Goal: Information Seeking & Learning: Learn about a topic

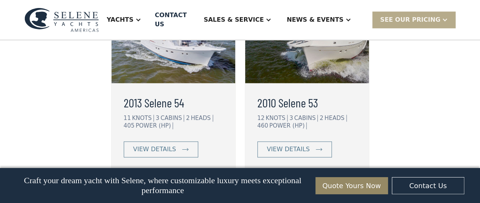
scroll to position [1984, 0]
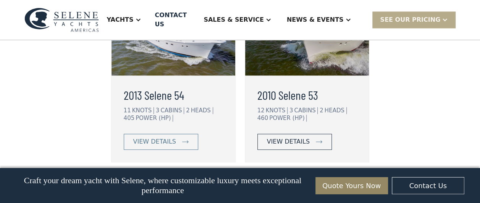
click at [278, 137] on div "view details" at bounding box center [288, 141] width 43 height 9
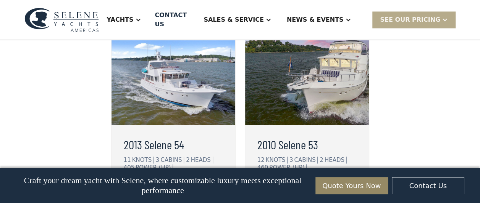
scroll to position [1984, 0]
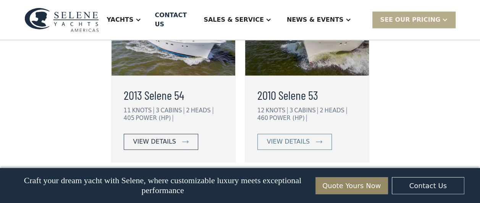
click at [160, 137] on div "view details" at bounding box center [154, 141] width 43 height 9
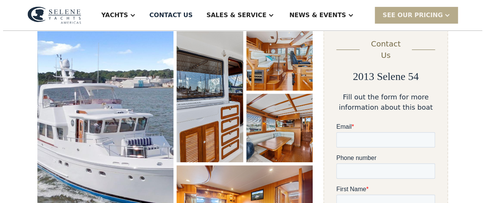
scroll to position [114, 0]
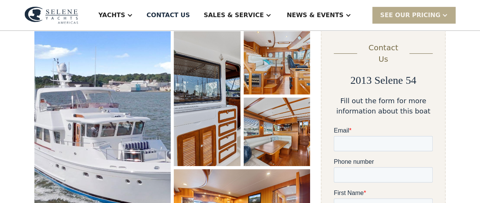
click at [125, 104] on img "open lightbox" at bounding box center [102, 143] width 136 height 234
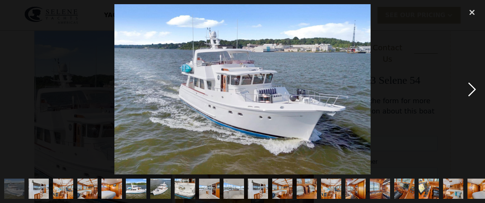
click at [473, 90] on div "next image" at bounding box center [472, 89] width 26 height 171
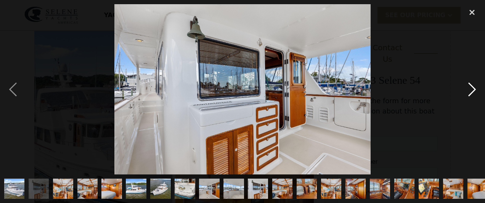
click at [473, 90] on div "next image" at bounding box center [472, 89] width 26 height 171
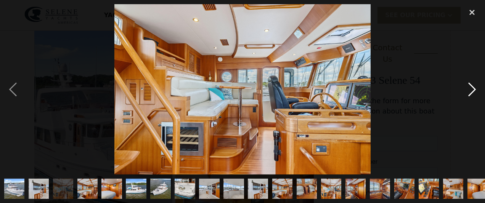
click at [473, 90] on div "next image" at bounding box center [472, 89] width 26 height 171
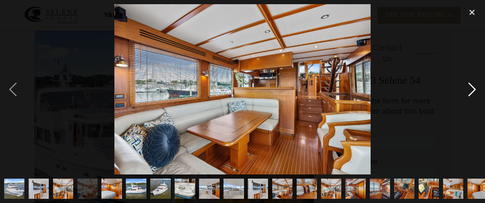
click at [473, 90] on div "next image" at bounding box center [472, 89] width 26 height 171
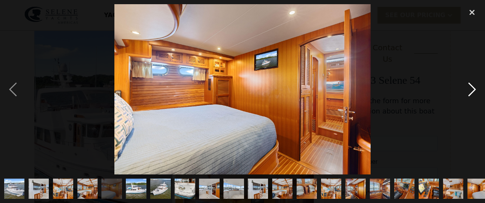
click at [473, 90] on div "next image" at bounding box center [472, 89] width 26 height 171
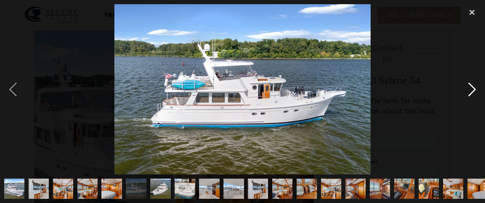
click at [473, 90] on div "next image" at bounding box center [472, 89] width 26 height 171
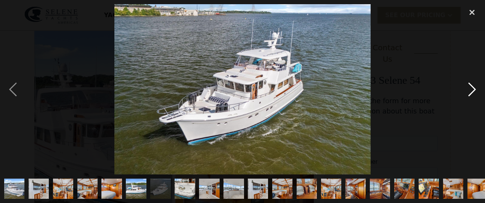
click at [473, 90] on div "next image" at bounding box center [472, 89] width 26 height 171
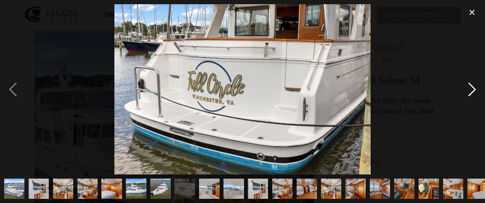
click at [473, 90] on div "next image" at bounding box center [472, 89] width 26 height 171
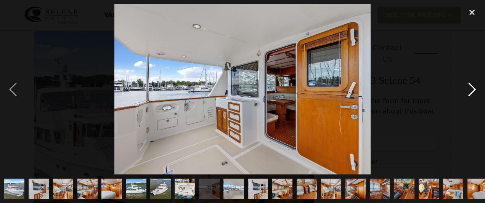
click at [473, 90] on div "next image" at bounding box center [472, 89] width 26 height 171
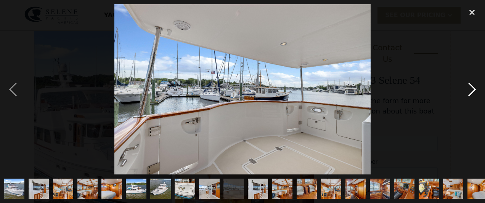
click at [473, 90] on div "next image" at bounding box center [472, 89] width 26 height 171
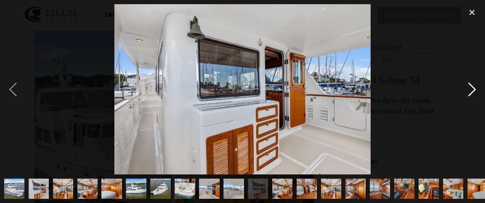
click at [473, 90] on div "next image" at bounding box center [472, 89] width 26 height 171
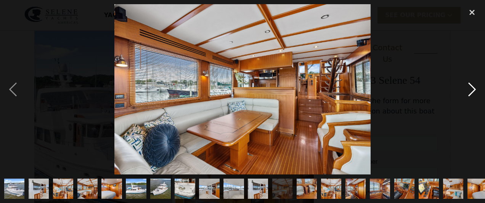
click at [473, 90] on div "next image" at bounding box center [472, 89] width 26 height 171
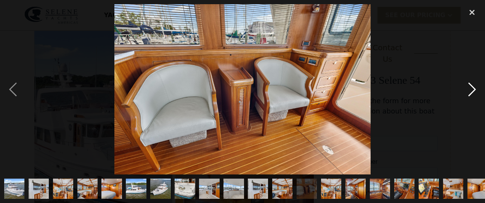
click at [473, 90] on div "next image" at bounding box center [472, 89] width 26 height 171
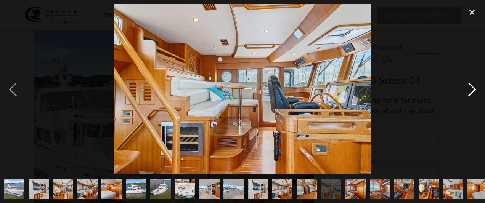
click at [473, 90] on div "next image" at bounding box center [472, 89] width 26 height 171
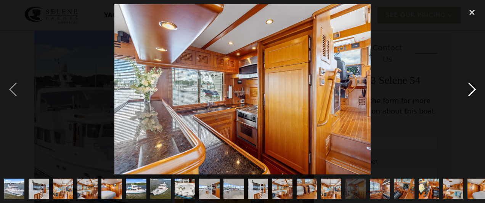
click at [473, 90] on div "next image" at bounding box center [472, 89] width 26 height 171
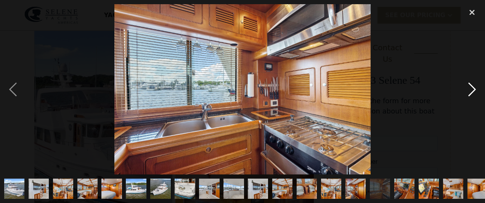
click at [473, 90] on div "next image" at bounding box center [472, 89] width 26 height 171
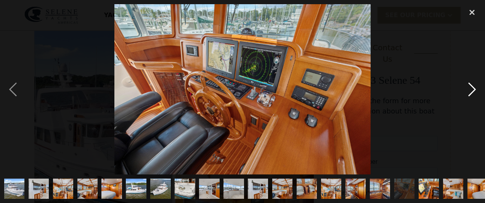
click at [473, 90] on div "next image" at bounding box center [472, 89] width 26 height 171
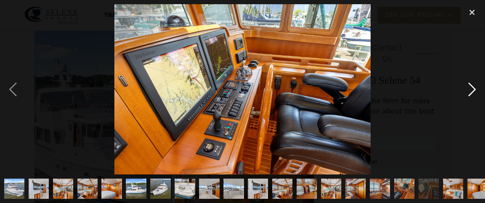
click at [473, 90] on div "next image" at bounding box center [472, 89] width 26 height 171
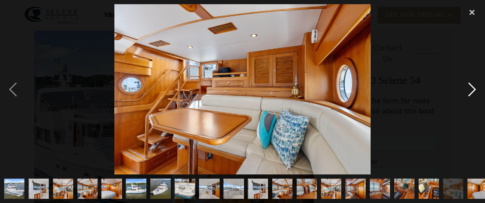
click at [473, 90] on div "next image" at bounding box center [472, 89] width 26 height 171
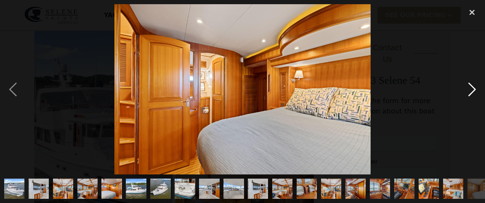
scroll to position [0, 227]
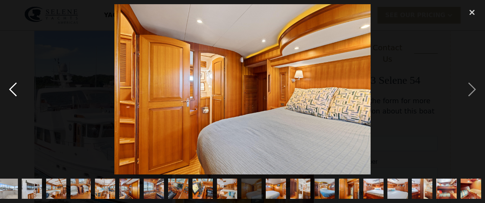
click at [16, 94] on div "previous image" at bounding box center [13, 89] width 26 height 171
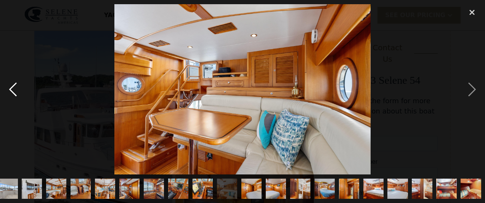
click at [16, 94] on div "previous image" at bounding box center [13, 89] width 26 height 171
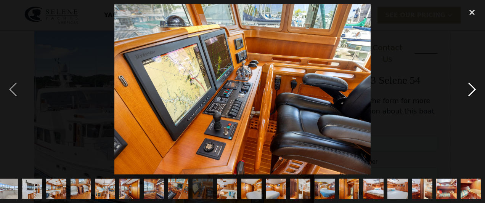
click at [470, 90] on div "next image" at bounding box center [472, 89] width 26 height 171
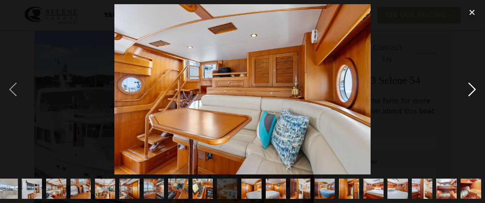
click at [470, 90] on div "next image" at bounding box center [472, 89] width 26 height 171
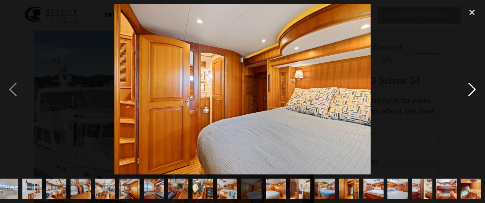
click at [470, 90] on div "next image" at bounding box center [472, 89] width 26 height 171
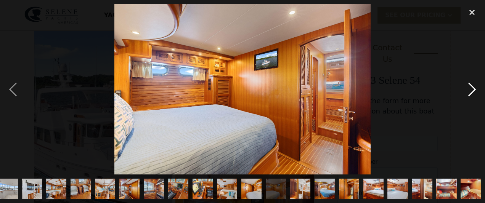
click at [470, 90] on div "next image" at bounding box center [472, 89] width 26 height 171
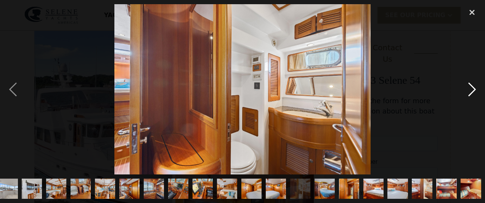
click at [470, 90] on div "next image" at bounding box center [472, 89] width 26 height 171
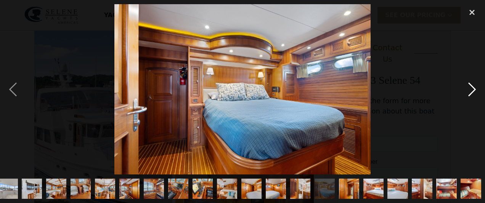
click at [470, 90] on div "next image" at bounding box center [472, 89] width 26 height 171
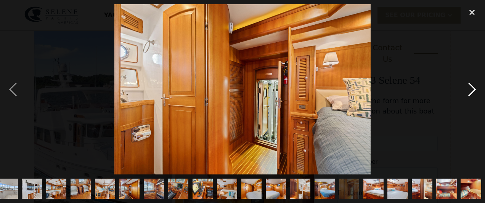
click at [470, 90] on div "next image" at bounding box center [472, 89] width 26 height 171
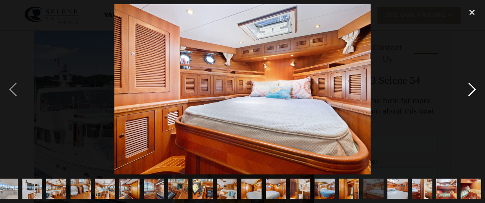
click at [470, 90] on div "next image" at bounding box center [472, 89] width 26 height 171
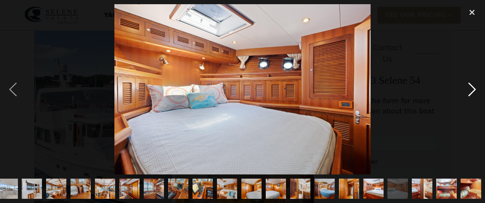
click at [470, 90] on div "next image" at bounding box center [472, 89] width 26 height 171
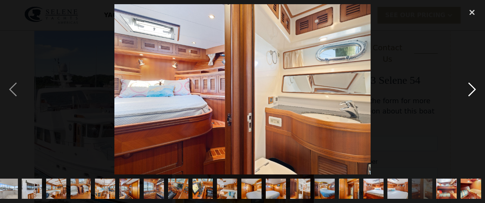
click at [470, 90] on div "next image" at bounding box center [472, 89] width 26 height 171
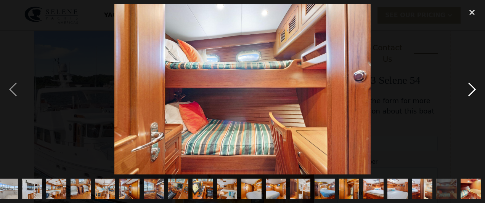
click at [470, 90] on div "next image" at bounding box center [472, 89] width 26 height 171
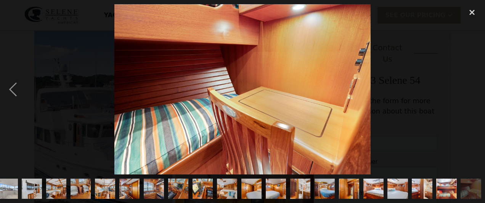
click at [470, 90] on div "next image" at bounding box center [472, 89] width 26 height 171
click at [450, 179] on img "show item 28 of 29" at bounding box center [447, 189] width 31 height 20
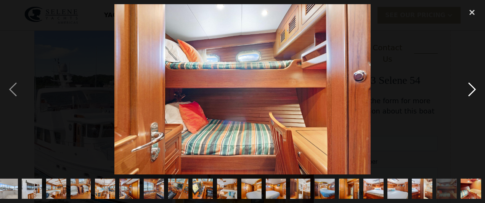
click at [469, 90] on div "next image" at bounding box center [472, 89] width 26 height 171
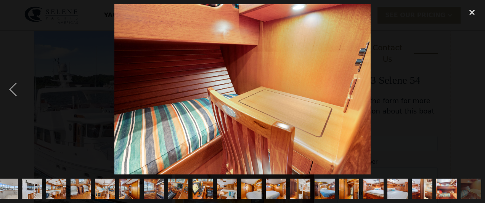
click at [469, 90] on div "next image" at bounding box center [472, 89] width 26 height 171
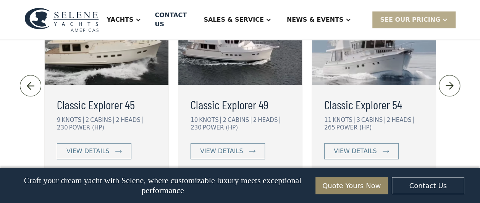
scroll to position [1706, 0]
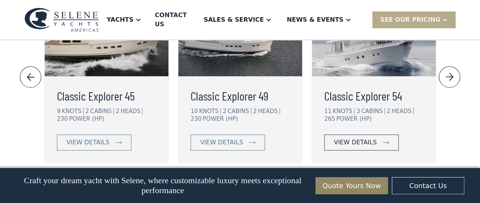
click at [355, 138] on div "view details" at bounding box center [355, 142] width 43 height 9
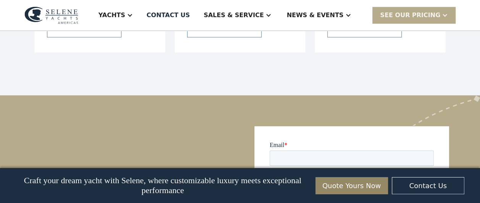
scroll to position [1831, 0]
